Goal: Task Accomplishment & Management: Manage account settings

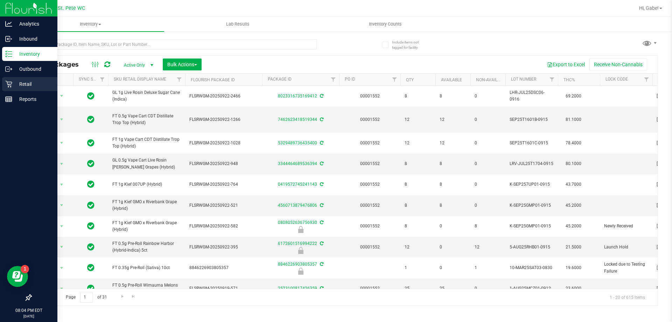
click at [13, 88] on div "Retail" at bounding box center [29, 84] width 55 height 14
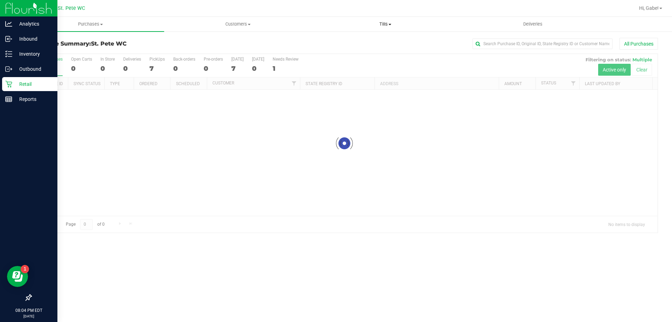
click at [390, 20] on uib-tab-heading "Tills Manage tills Reconcile e-payments" at bounding box center [385, 24] width 147 height 14
click at [366, 40] on li "Manage tills" at bounding box center [385, 42] width 147 height 8
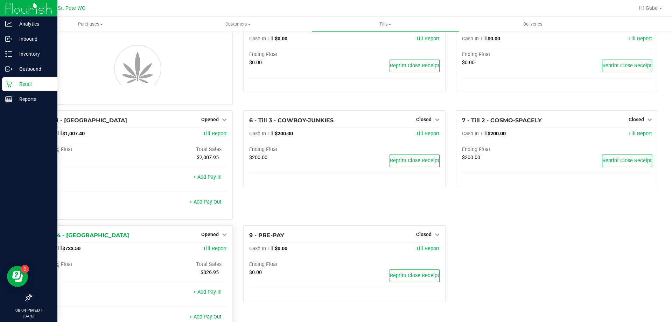
scroll to position [35, 0]
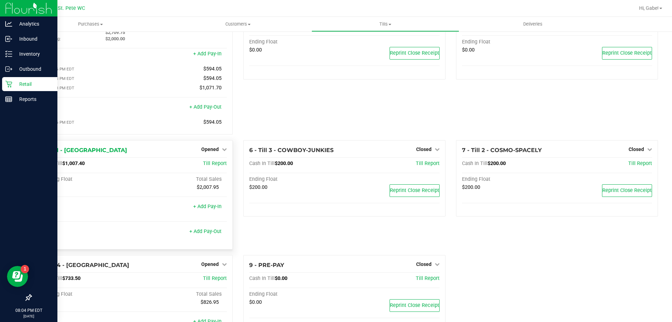
click at [210, 219] on div at bounding box center [132, 216] width 190 height 5
click at [211, 266] on span "Opened" at bounding box center [210, 264] width 18 height 6
click at [223, 282] on div "Close Till" at bounding box center [211, 278] width 52 height 9
click at [212, 280] on link "Close Till" at bounding box center [211, 279] width 19 height 6
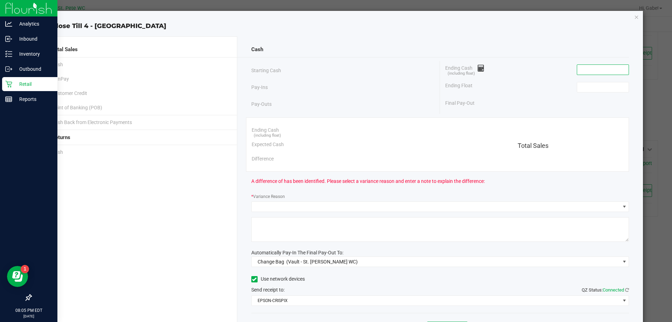
click at [582, 72] on input at bounding box center [602, 70] width 51 height 10
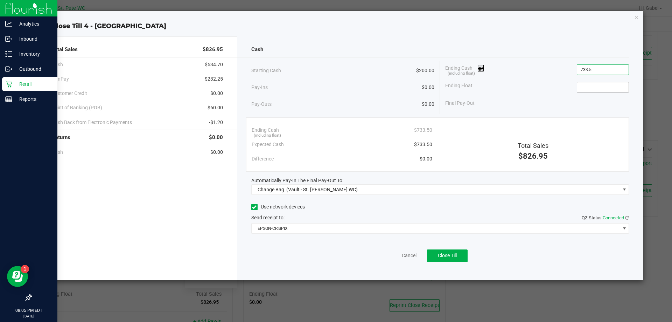
type input "$733.50"
click at [619, 85] on input at bounding box center [602, 87] width 51 height 10
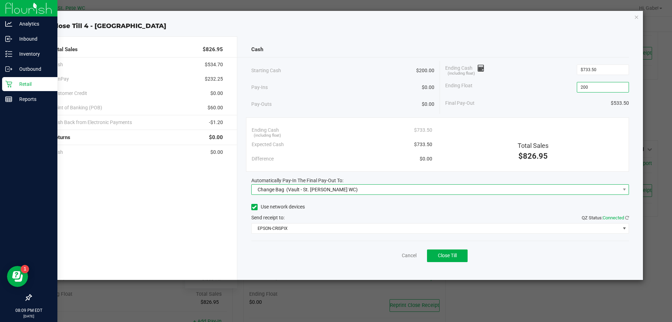
type input "$200.00"
click at [363, 192] on span "Change Bag (Vault - St. [PERSON_NAME] WC)" at bounding box center [436, 190] width 369 height 10
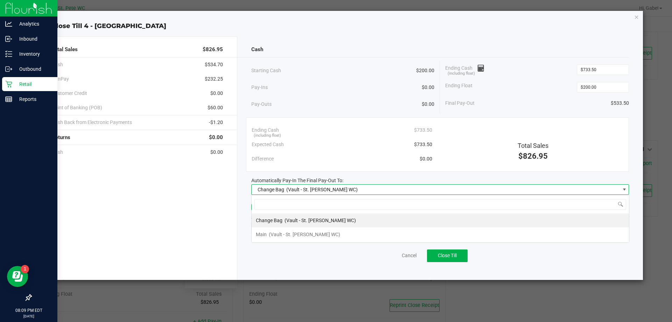
scroll to position [11, 378]
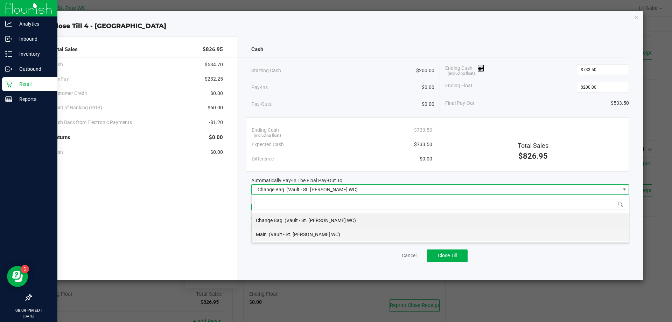
click at [328, 232] on li "Main (Vault - St. [PERSON_NAME] WC)" at bounding box center [440, 234] width 377 height 14
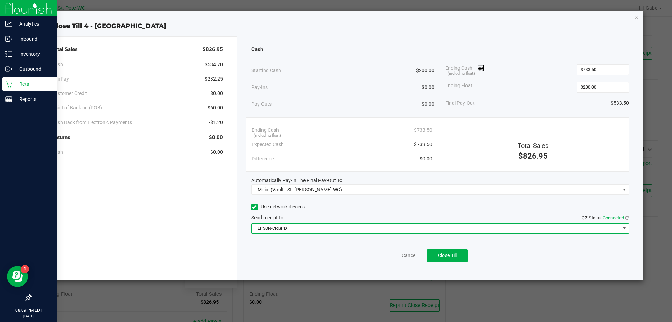
click at [327, 231] on span "EPSON-CRISPIX" at bounding box center [436, 228] width 369 height 10
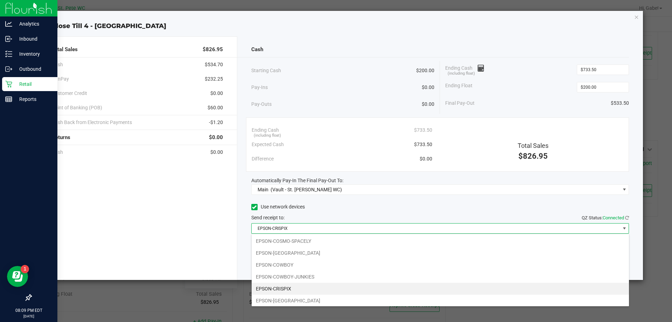
click at [335, 212] on div "Use network devices" at bounding box center [440, 207] width 378 height 11
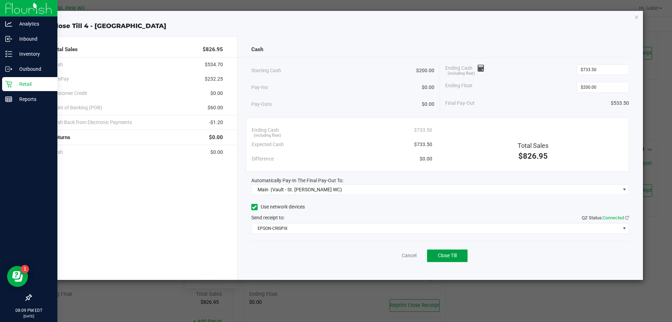
click at [454, 255] on span "Close Till" at bounding box center [447, 255] width 19 height 6
click at [393, 255] on link "Dismiss" at bounding box center [394, 255] width 17 height 7
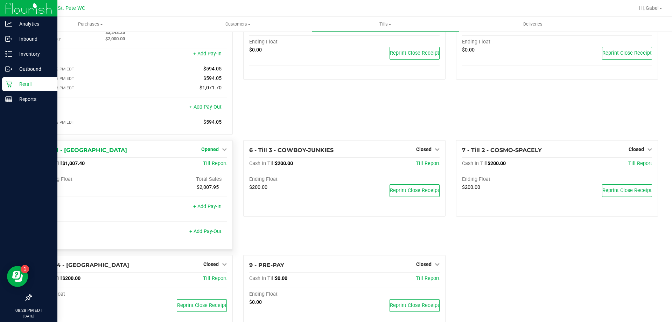
click at [206, 149] on span "Opened" at bounding box center [210, 149] width 18 height 6
click at [210, 166] on link "Close Till" at bounding box center [211, 164] width 19 height 6
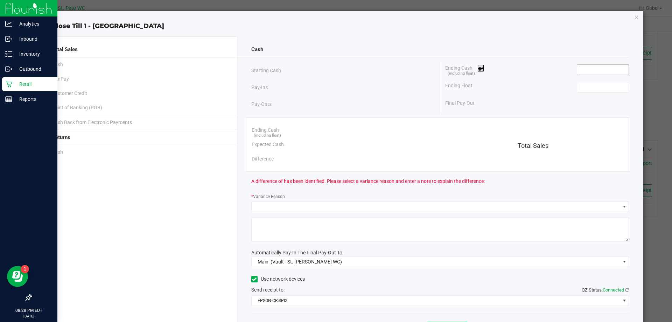
click at [588, 68] on input at bounding box center [602, 70] width 51 height 10
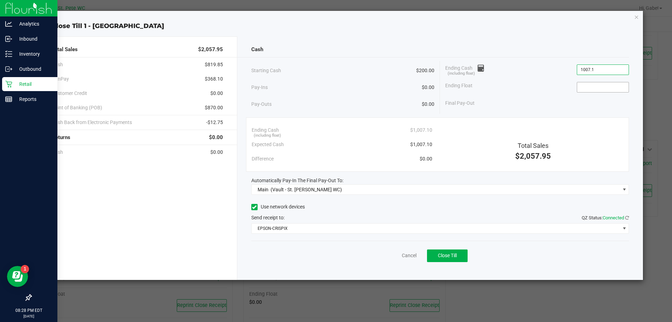
type input "$1,007.10"
click at [591, 85] on input at bounding box center [602, 87] width 51 height 10
type input "$200.00"
click at [506, 112] on div "Starting Cash $200.00 Pay-Ins $0.00 Pay-Outs $0.00 Ending Cash (including float…" at bounding box center [440, 87] width 378 height 53
click at [458, 259] on button "Close Till" at bounding box center [447, 255] width 41 height 13
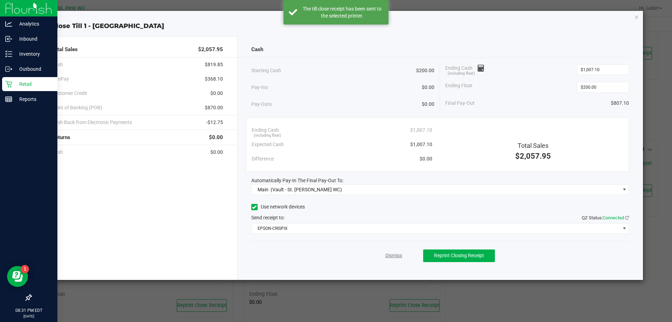
click at [394, 254] on link "Dismiss" at bounding box center [394, 255] width 17 height 7
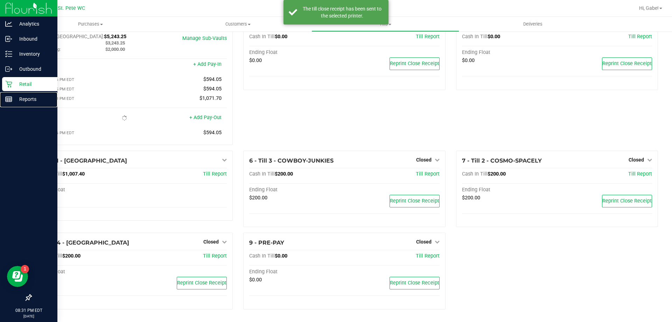
drag, startPoint x: 9, startPoint y: 97, endPoint x: 51, endPoint y: 85, distance: 43.7
click at [10, 97] on icon at bounding box center [8, 99] width 7 height 7
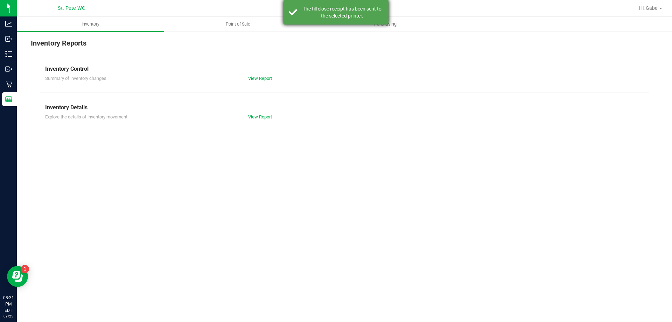
click at [341, 15] on div "The till close receipt has been sent to the selected printer." at bounding box center [342, 12] width 82 height 14
click at [252, 24] on span "Point of Sale" at bounding box center [237, 24] width 43 height 6
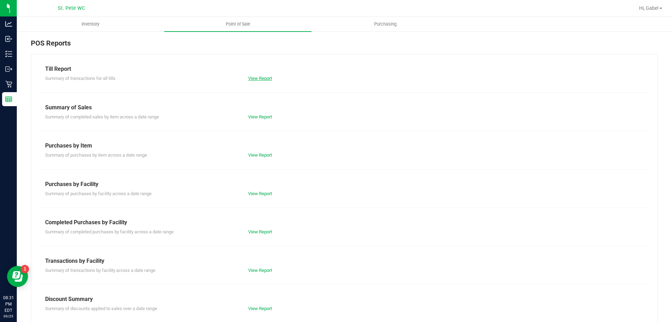
click at [255, 79] on link "View Report" at bounding box center [260, 78] width 24 height 5
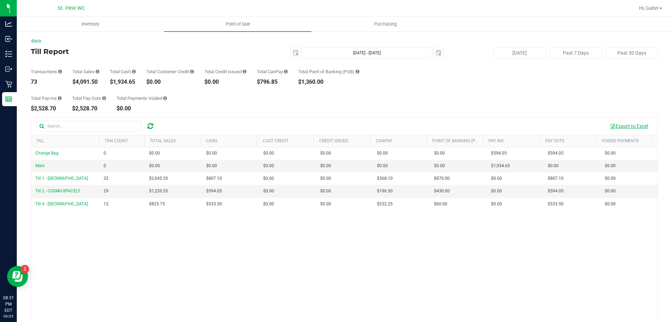
click at [633, 127] on button "Export to Excel" at bounding box center [629, 126] width 47 height 12
click at [623, 125] on button "Export to Excel" at bounding box center [629, 126] width 47 height 12
click at [171, 58] on div "Transactions 73 Total Sales $4,091.50 Total Cash $1,934.65 Total Customer Credi…" at bounding box center [344, 71] width 627 height 27
drag, startPoint x: 137, startPoint y: 82, endPoint x: 112, endPoint y: 79, distance: 25.1
click at [112, 79] on div "Transactions 73 Total Sales $4,091.50 Total Cash $1,934.65 Total Customer Credi…" at bounding box center [344, 71] width 627 height 27
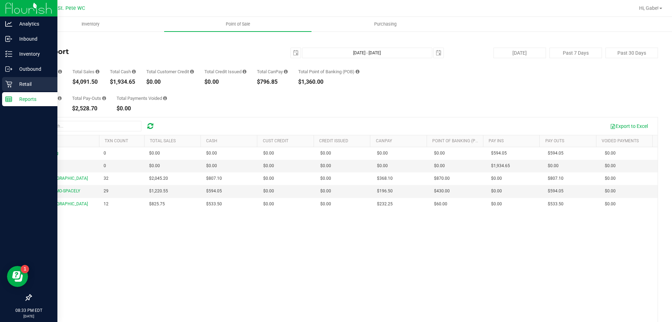
click at [7, 88] on div "Retail" at bounding box center [29, 84] width 55 height 14
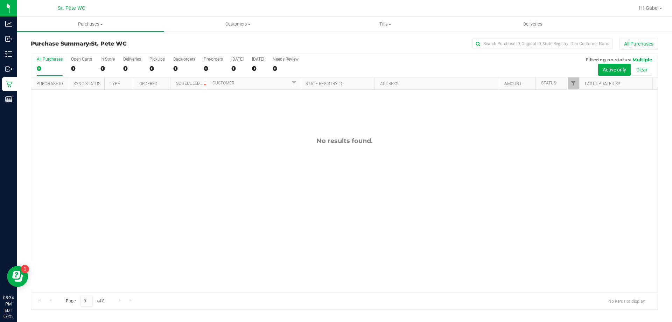
drag, startPoint x: 227, startPoint y: 121, endPoint x: 153, endPoint y: 116, distance: 73.7
click at [220, 121] on div "No results found." at bounding box center [344, 215] width 627 height 250
click at [392, 27] on uib-tab-heading "Tills Manage tills Reconcile e-payments" at bounding box center [385, 24] width 147 height 14
click at [346, 40] on span "Manage tills" at bounding box center [335, 42] width 47 height 6
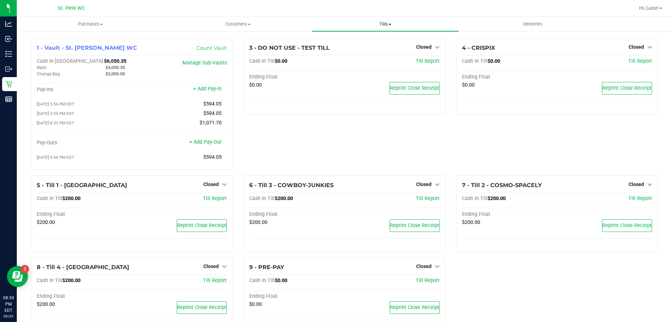
click at [381, 25] on span "Tills" at bounding box center [385, 24] width 147 height 6
click at [352, 49] on span "Reconcile e-payments" at bounding box center [347, 51] width 70 height 6
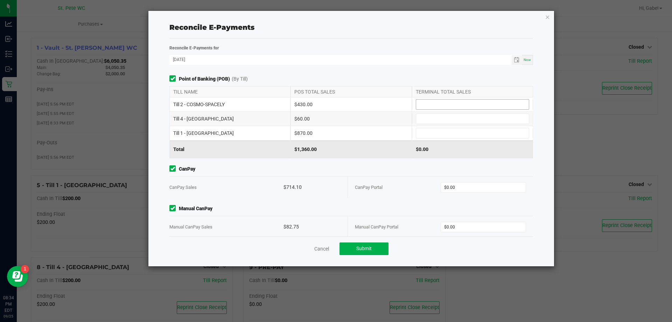
click at [436, 102] on input at bounding box center [472, 104] width 113 height 10
type input "$430.00"
click at [445, 120] on input at bounding box center [472, 119] width 113 height 10
type input "$60.00"
click at [447, 132] on input at bounding box center [472, 133] width 113 height 10
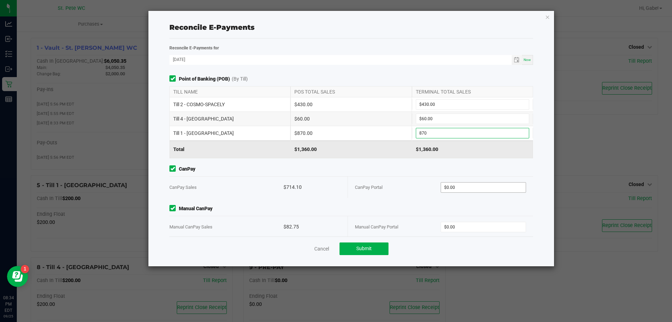
type input "870"
type input "0"
type input "$870.00"
click at [461, 188] on input "0" at bounding box center [483, 187] width 85 height 10
type input "$714.10"
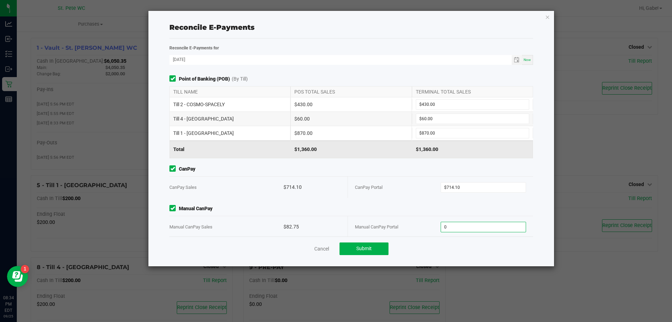
click at [463, 226] on input "0" at bounding box center [483, 227] width 85 height 10
type input "82.75"
type input "$82.75"
click at [382, 248] on button "Submit" at bounding box center [364, 248] width 49 height 13
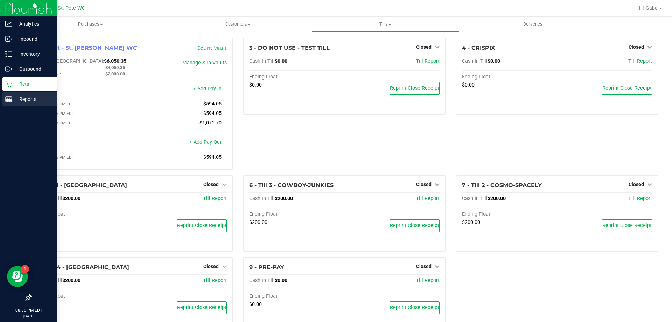
click at [8, 100] on line at bounding box center [9, 100] width 6 height 0
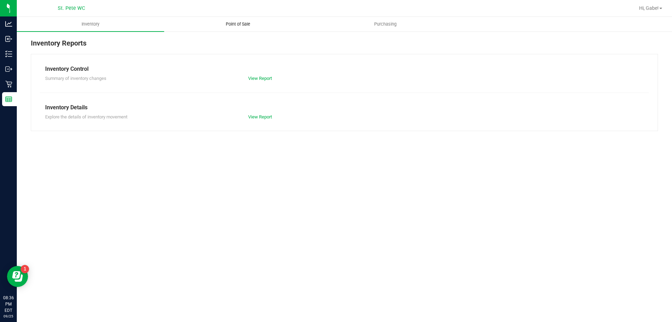
click at [217, 28] on uib-tab-heading "Point of Sale" at bounding box center [238, 24] width 147 height 14
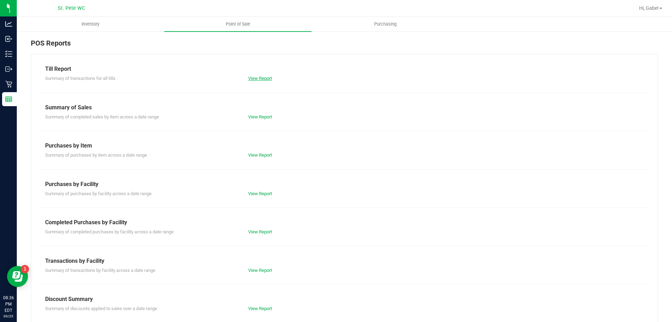
click at [262, 78] on link "View Report" at bounding box center [260, 78] width 24 height 5
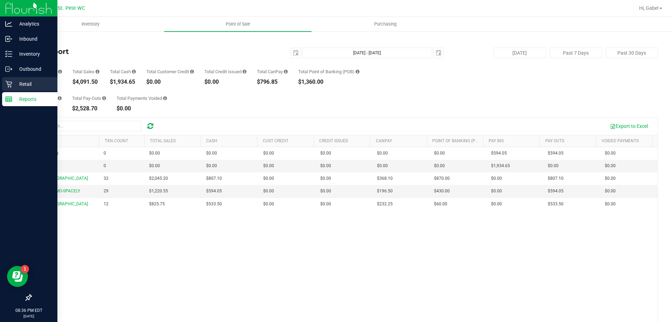
click at [19, 83] on p "Retail" at bounding box center [33, 84] width 42 height 8
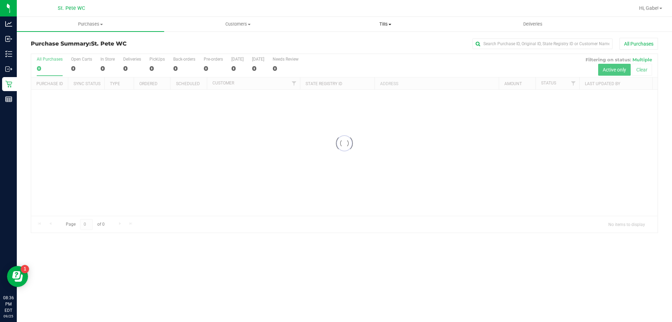
click at [391, 24] on span at bounding box center [390, 24] width 3 height 1
click at [355, 42] on span "Manage tills" at bounding box center [335, 42] width 47 height 6
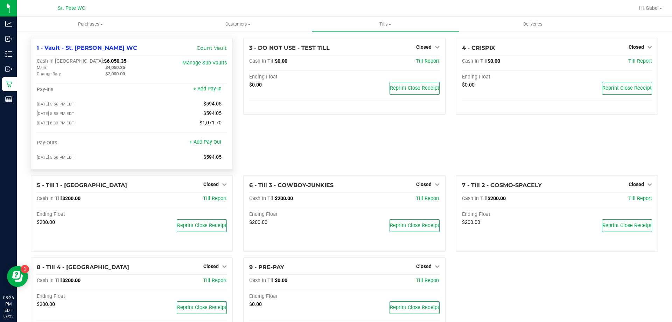
drag, startPoint x: 125, startPoint y: 69, endPoint x: 99, endPoint y: 70, distance: 26.3
click at [99, 72] on div "Cash In Vault: $6,050.35 Main: $4,050.35 Change Bag: $2,000.00" at bounding box center [100, 67] width 127 height 19
